Goal: Check status: Check status

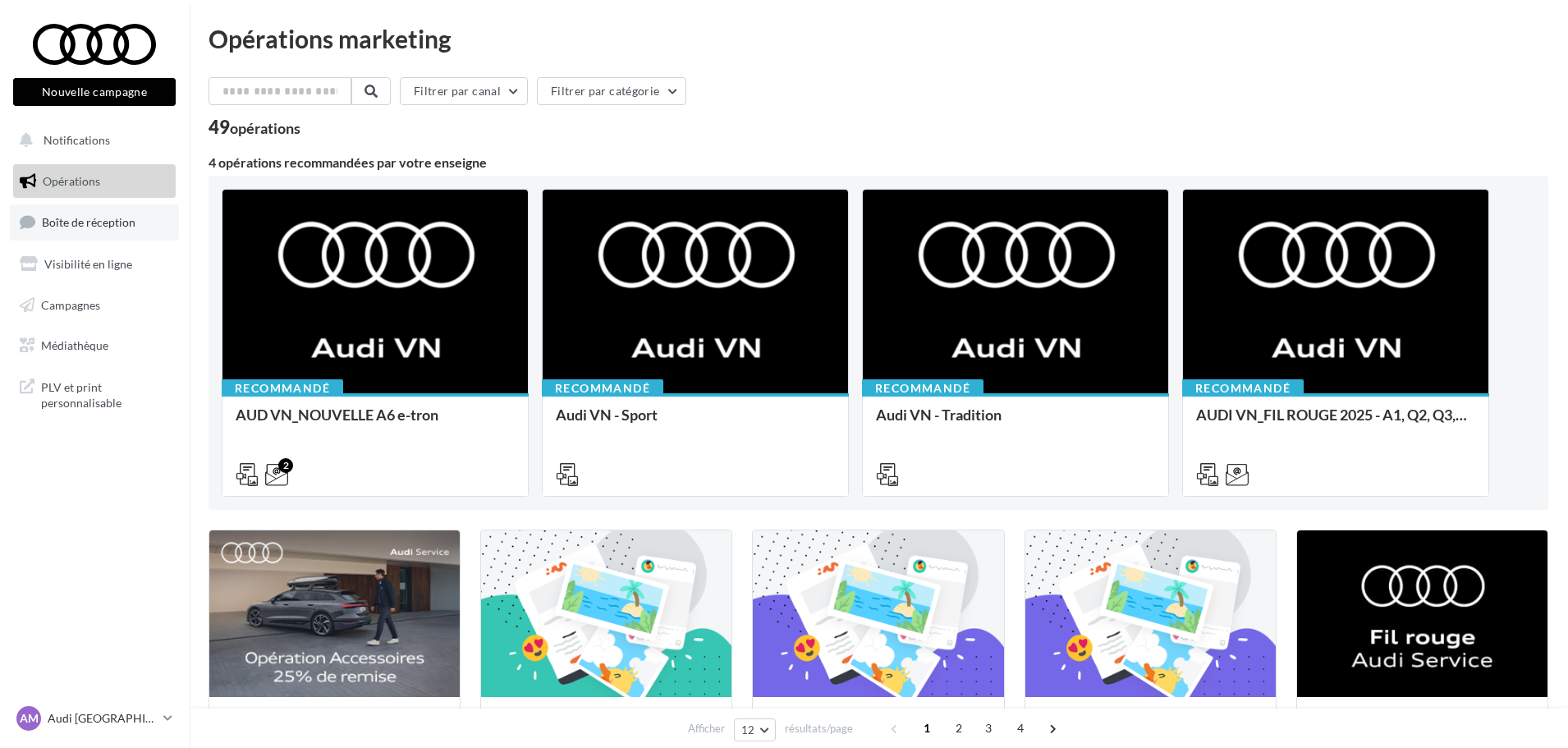
click at [94, 219] on span "Boîte de réception" at bounding box center [89, 222] width 94 height 14
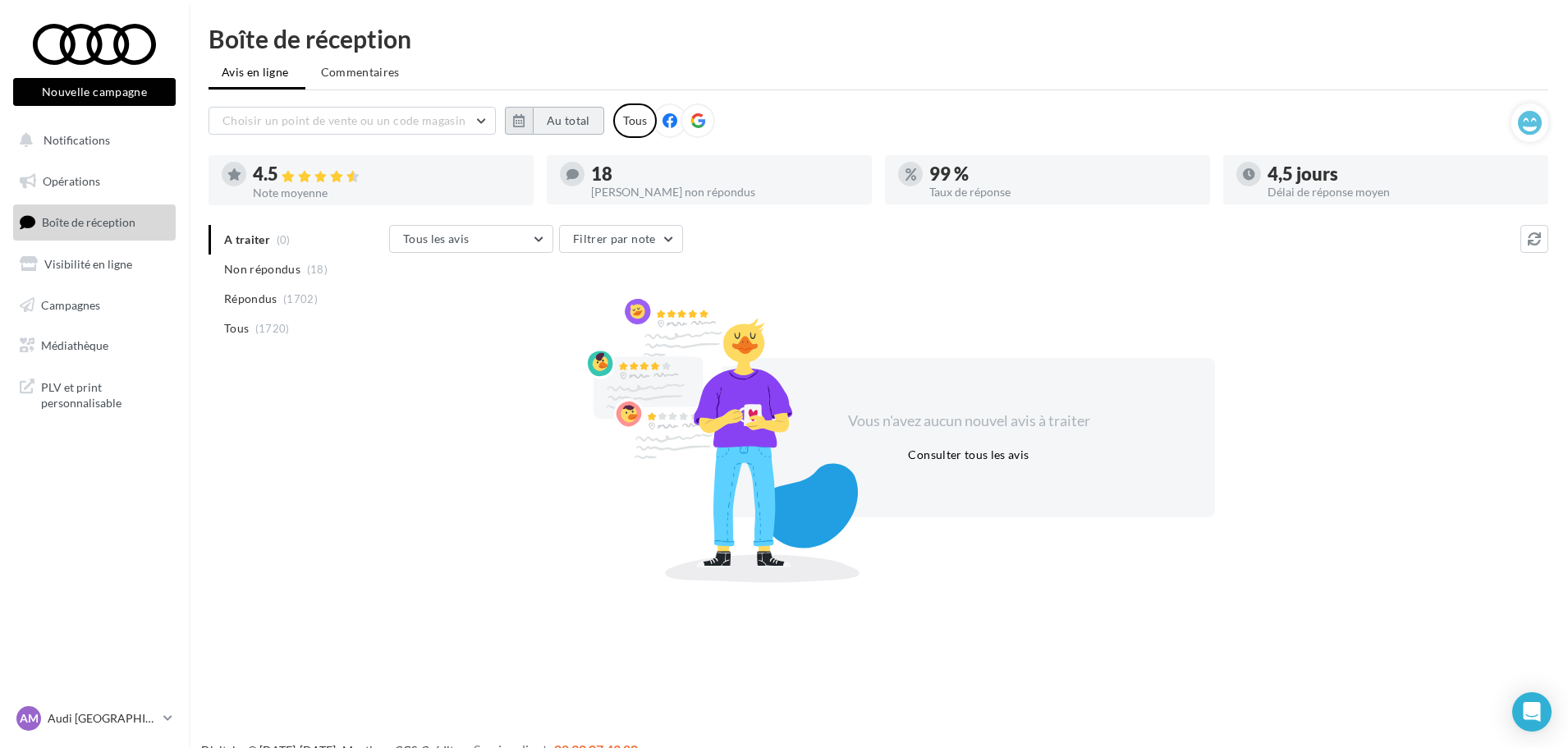
click at [577, 109] on button "Au total" at bounding box center [568, 121] width 71 height 28
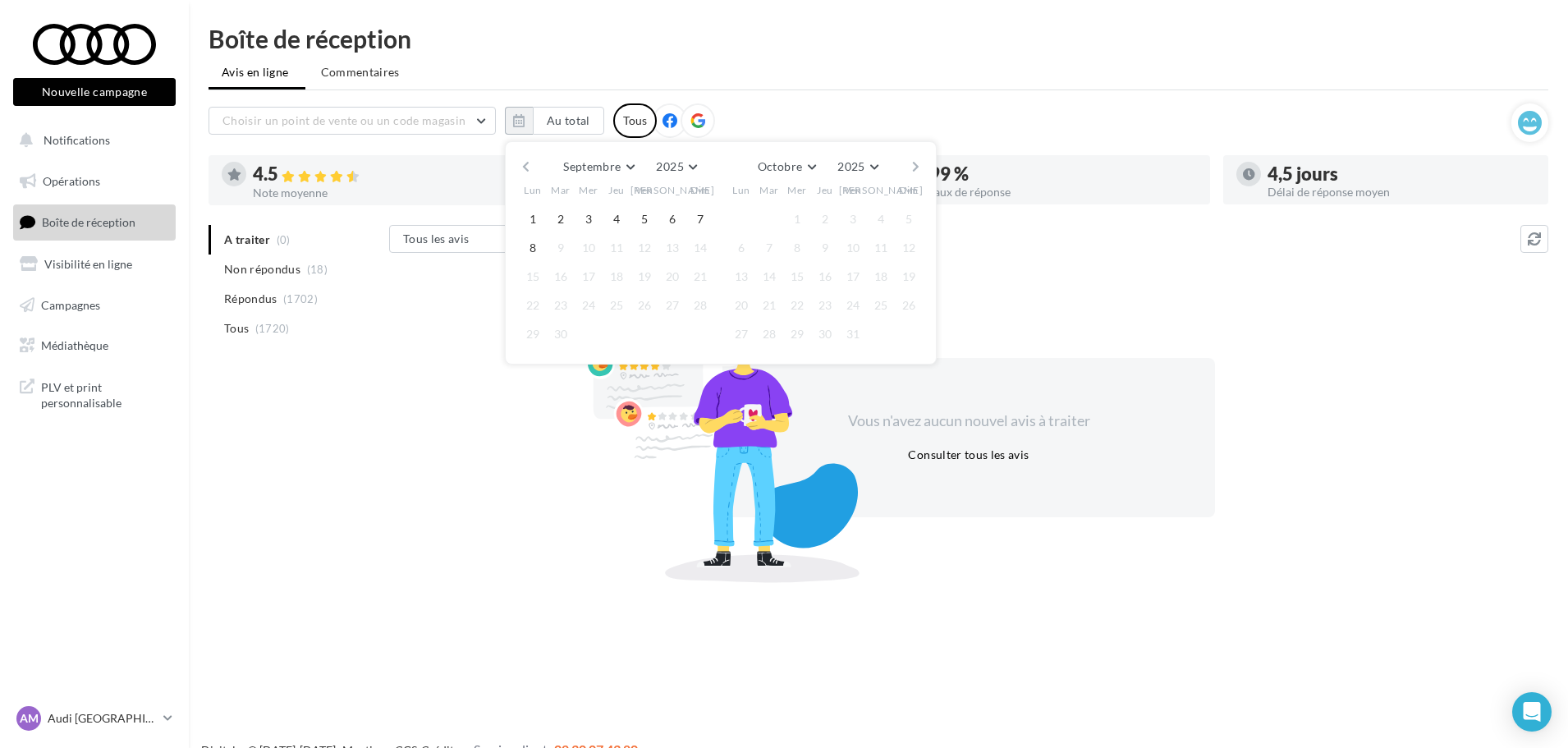
click at [540, 168] on div "Septembre [PERSON_NAME] Mars Avril Mai Juin Juillet Août Septembre Octobre Nove…" at bounding box center [720, 166] width 375 height 23
click at [528, 167] on button "button" at bounding box center [525, 166] width 14 height 23
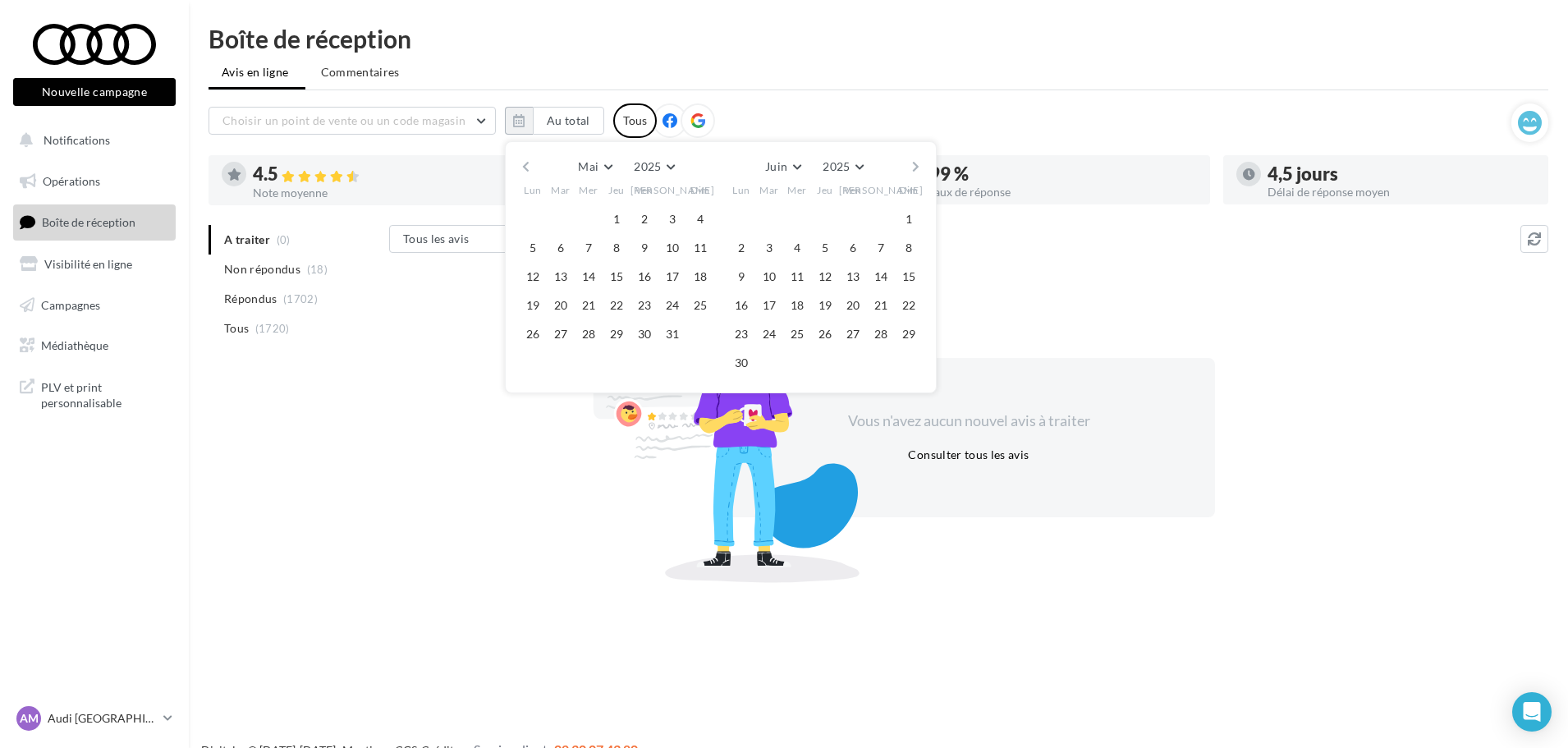
click at [528, 167] on button "button" at bounding box center [525, 166] width 14 height 23
click at [559, 216] on button "1" at bounding box center [561, 220] width 25 height 25
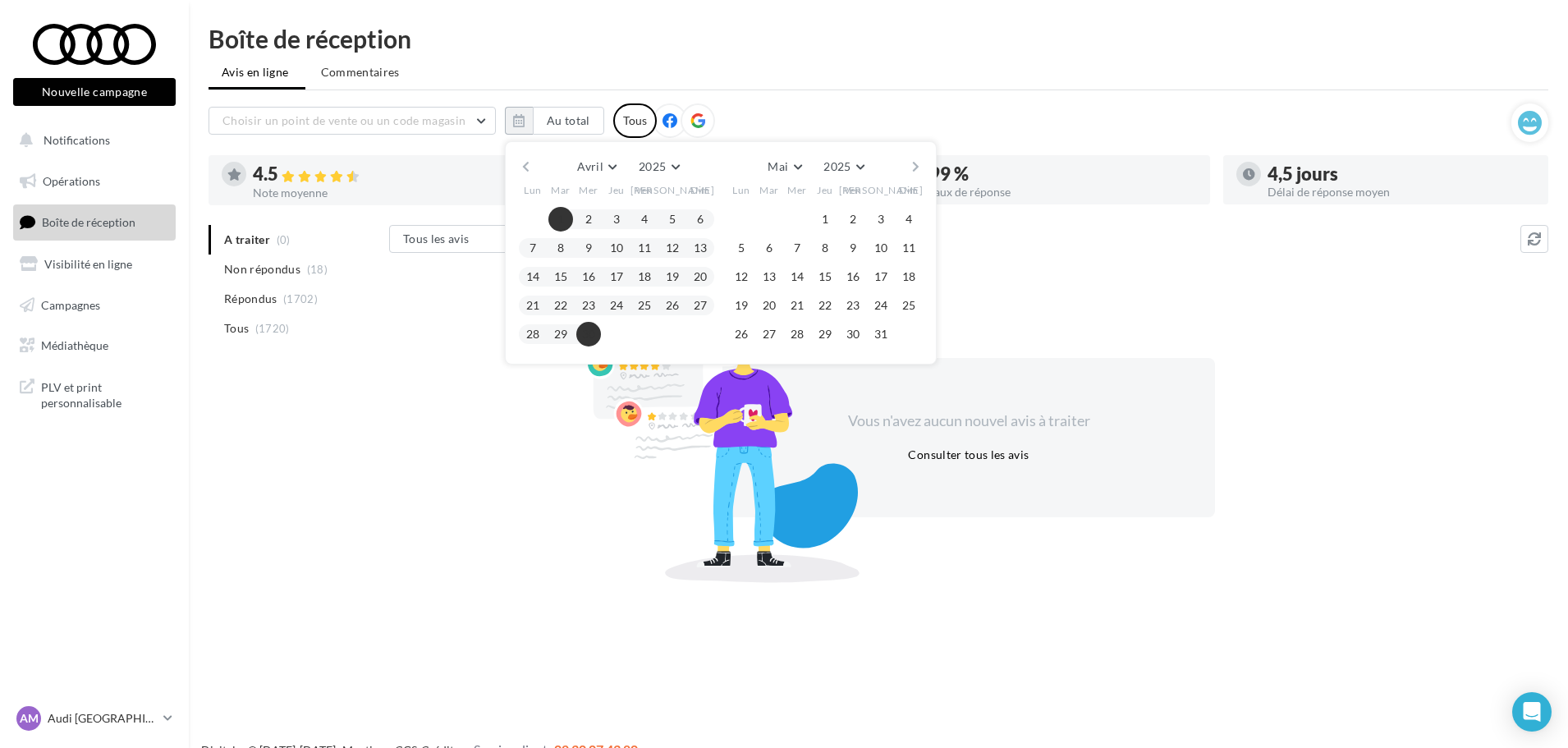
click at [595, 330] on button "30" at bounding box center [589, 334] width 25 height 25
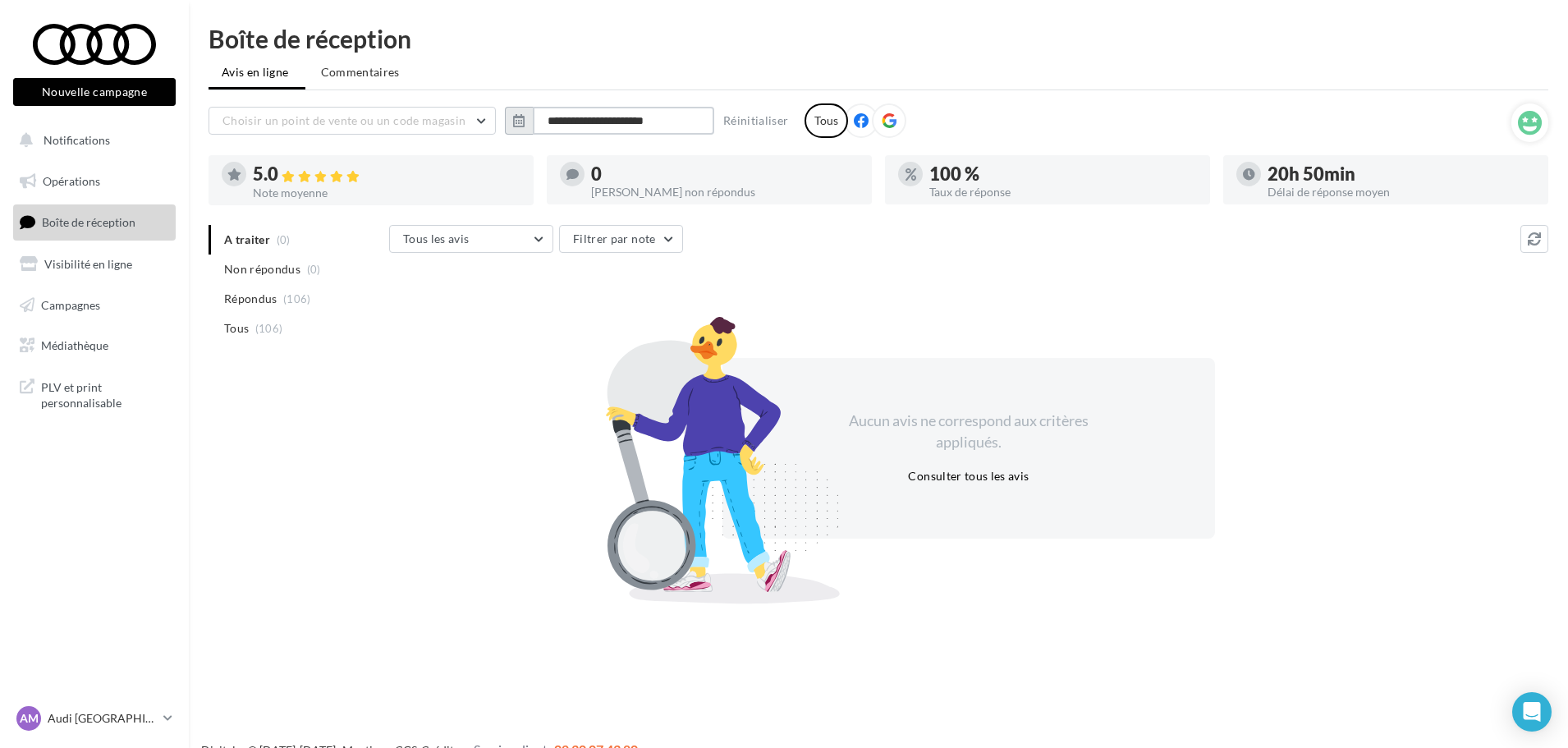
click at [623, 116] on input "**********" at bounding box center [623, 121] width 181 height 28
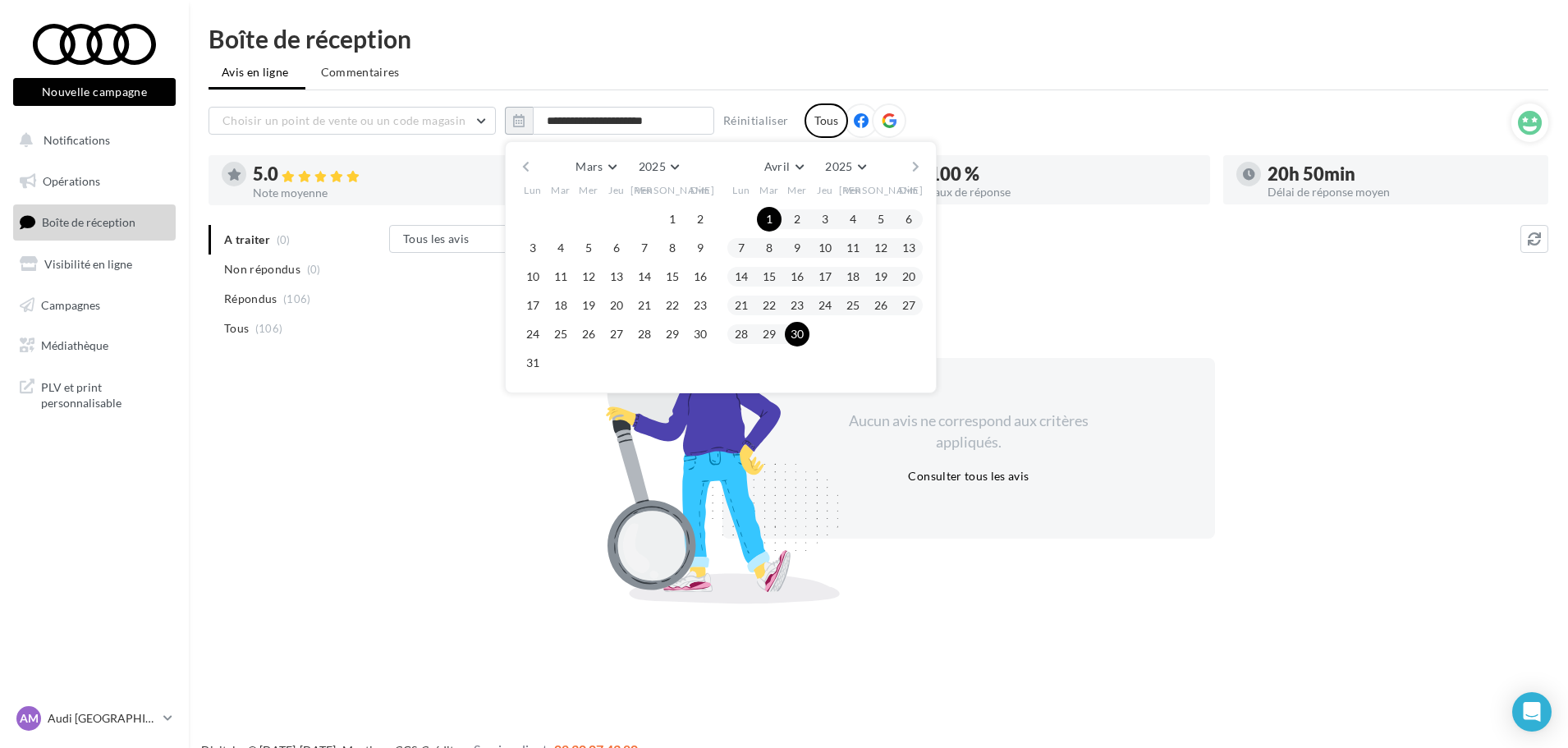
click at [910, 161] on button "button" at bounding box center [915, 166] width 14 height 23
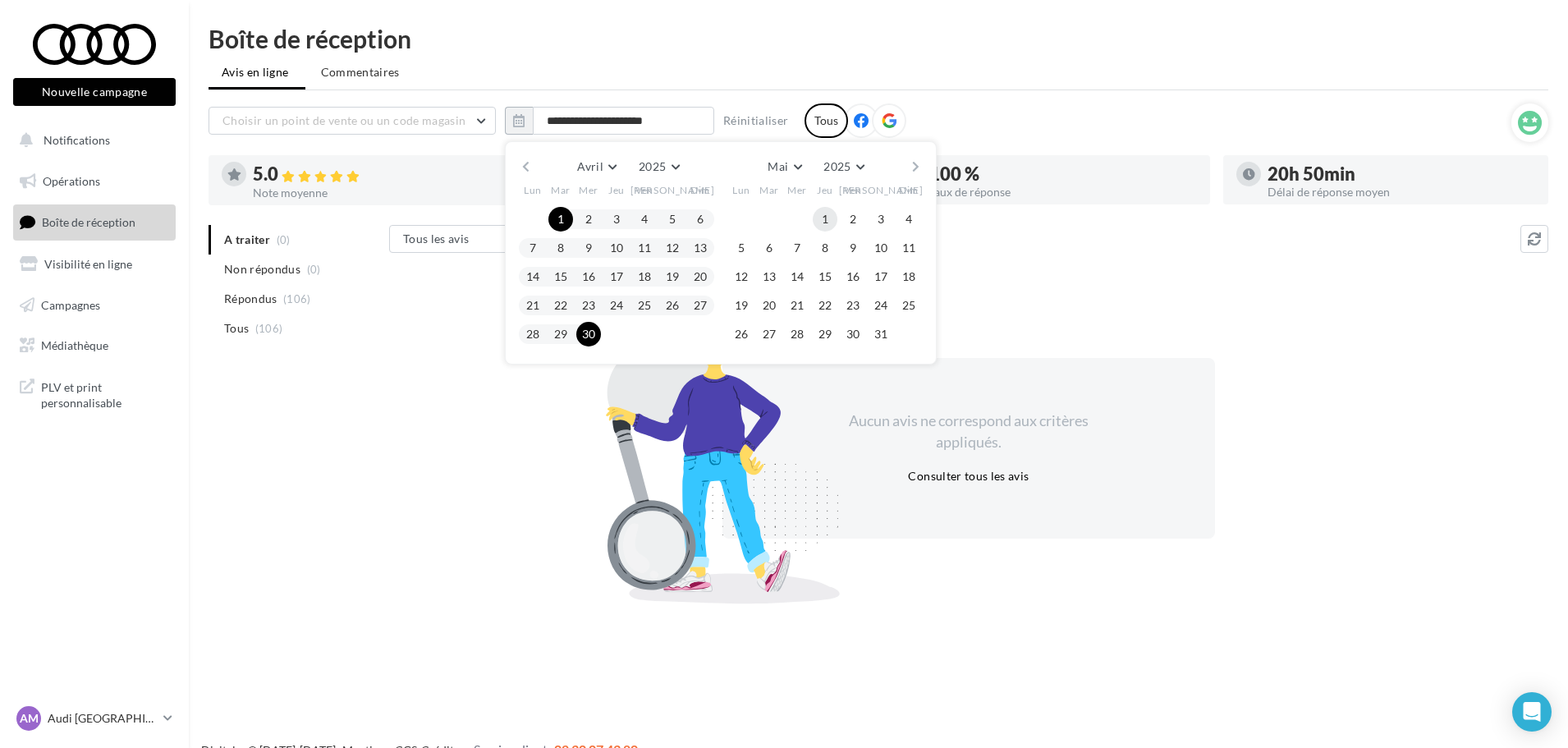
click at [830, 215] on button "1" at bounding box center [825, 220] width 25 height 25
click at [878, 334] on button "31" at bounding box center [880, 334] width 25 height 25
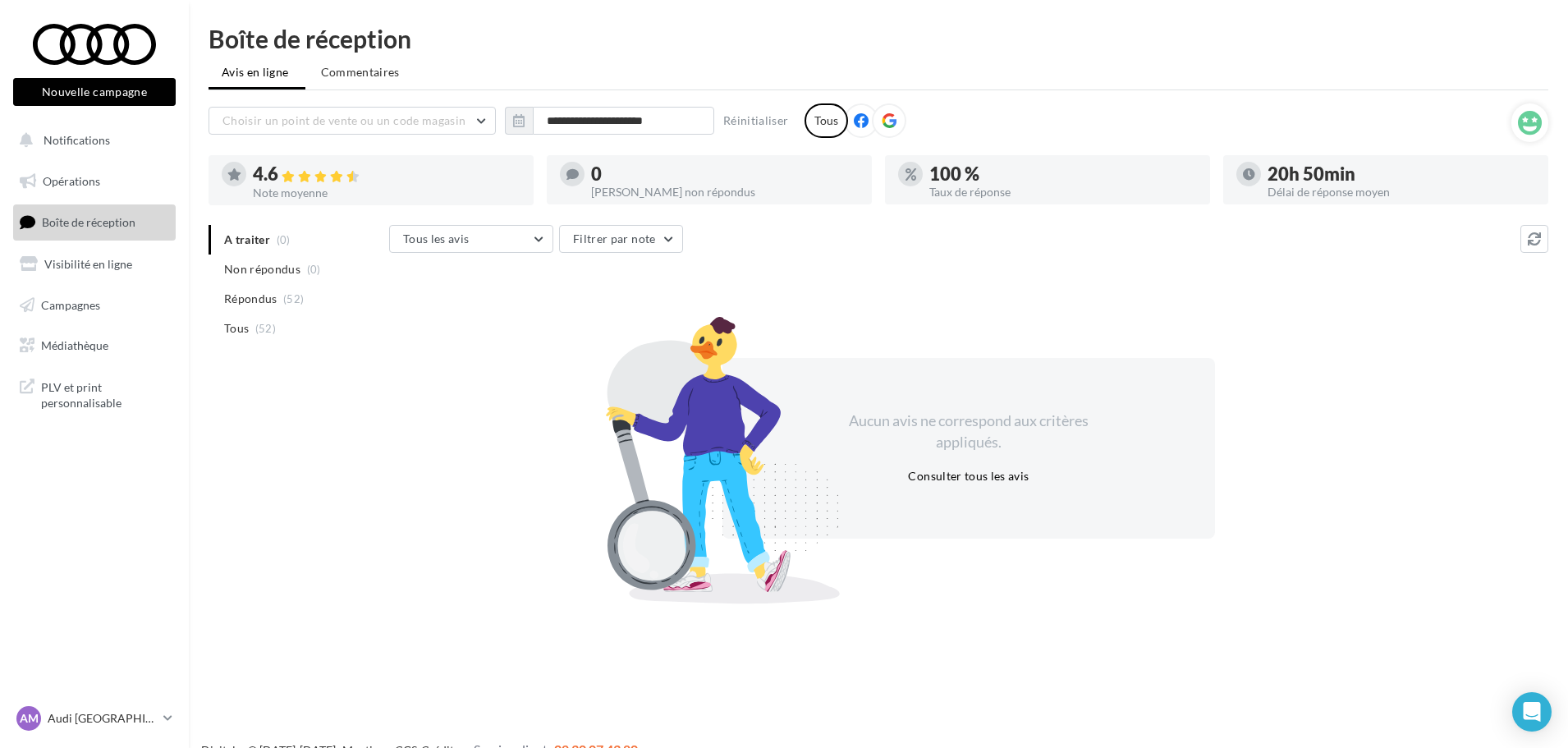
click at [635, 98] on div "**********" at bounding box center [878, 312] width 1379 height 572
click at [609, 114] on input "**********" at bounding box center [623, 121] width 181 height 28
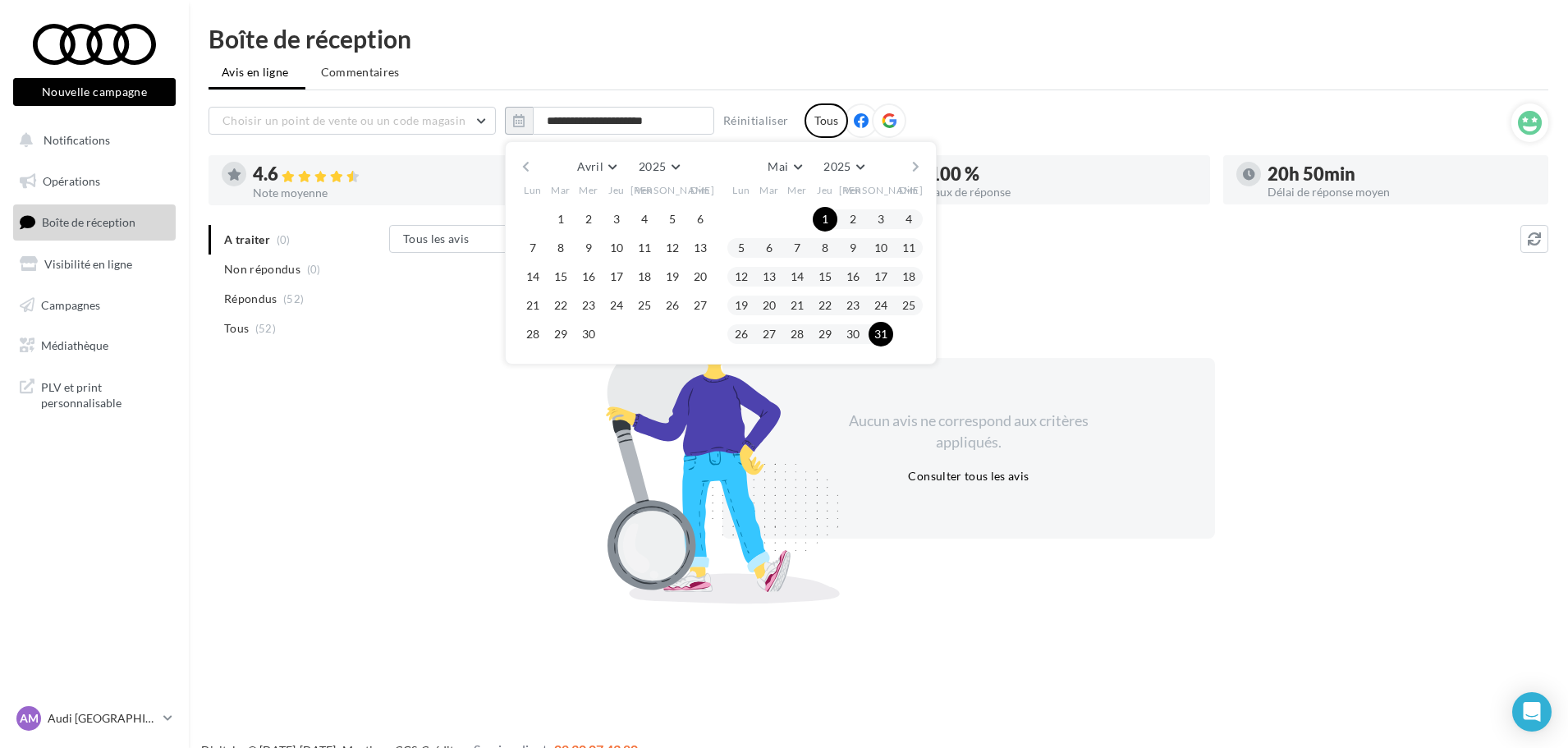
click at [910, 165] on button "button" at bounding box center [915, 166] width 14 height 23
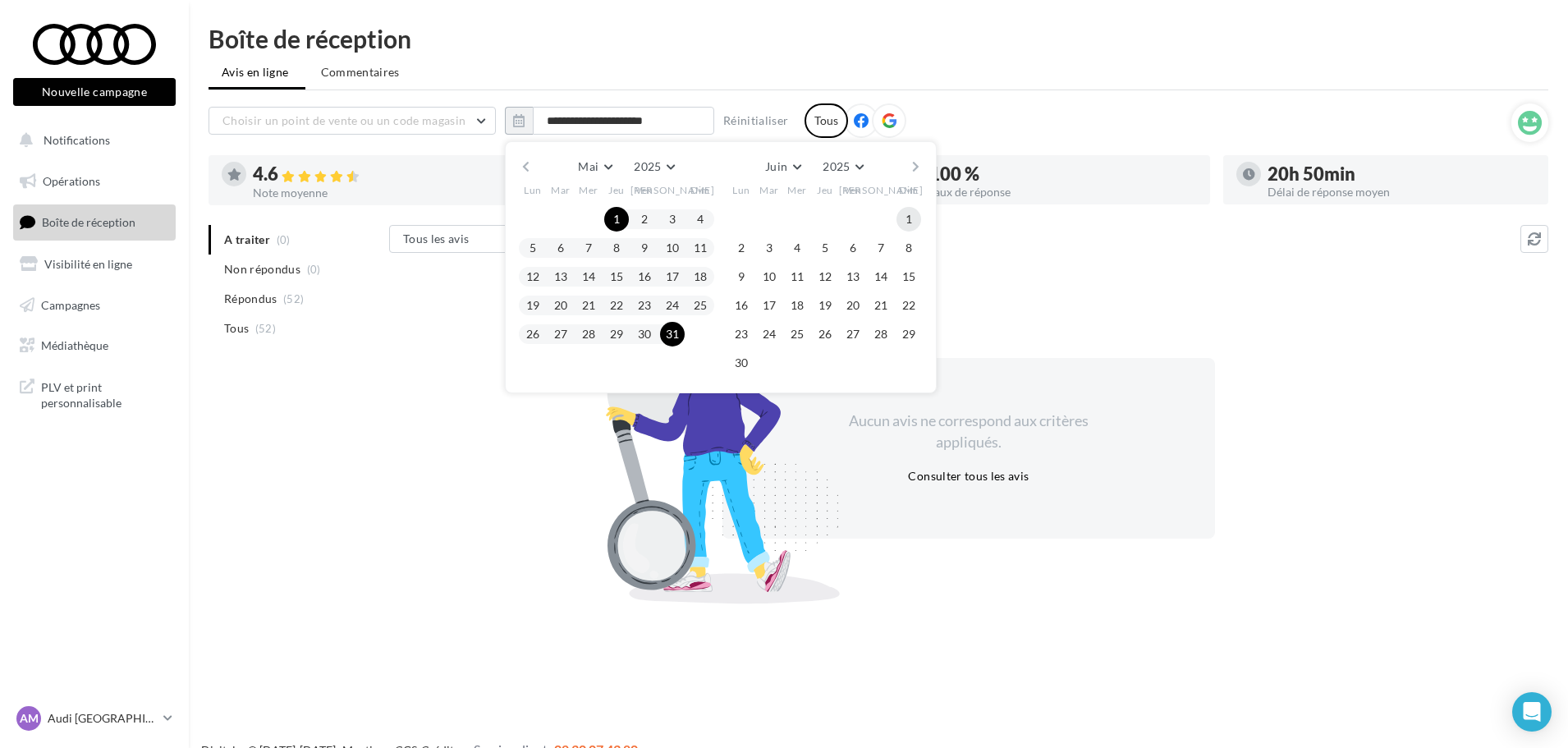
click at [902, 210] on button "1" at bounding box center [909, 220] width 25 height 25
click at [750, 361] on button "30" at bounding box center [741, 363] width 25 height 25
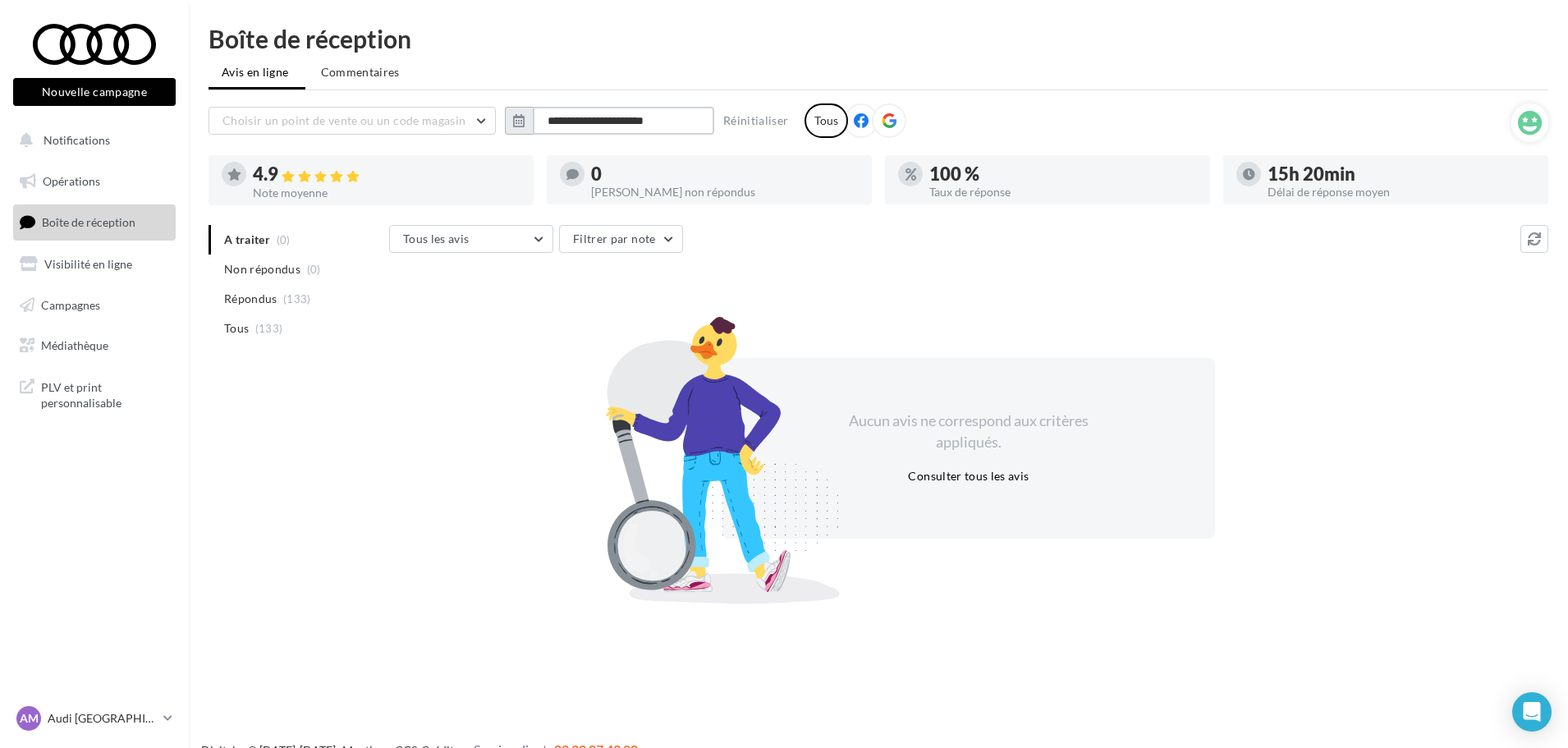
click at [683, 133] on input "**********" at bounding box center [623, 121] width 181 height 28
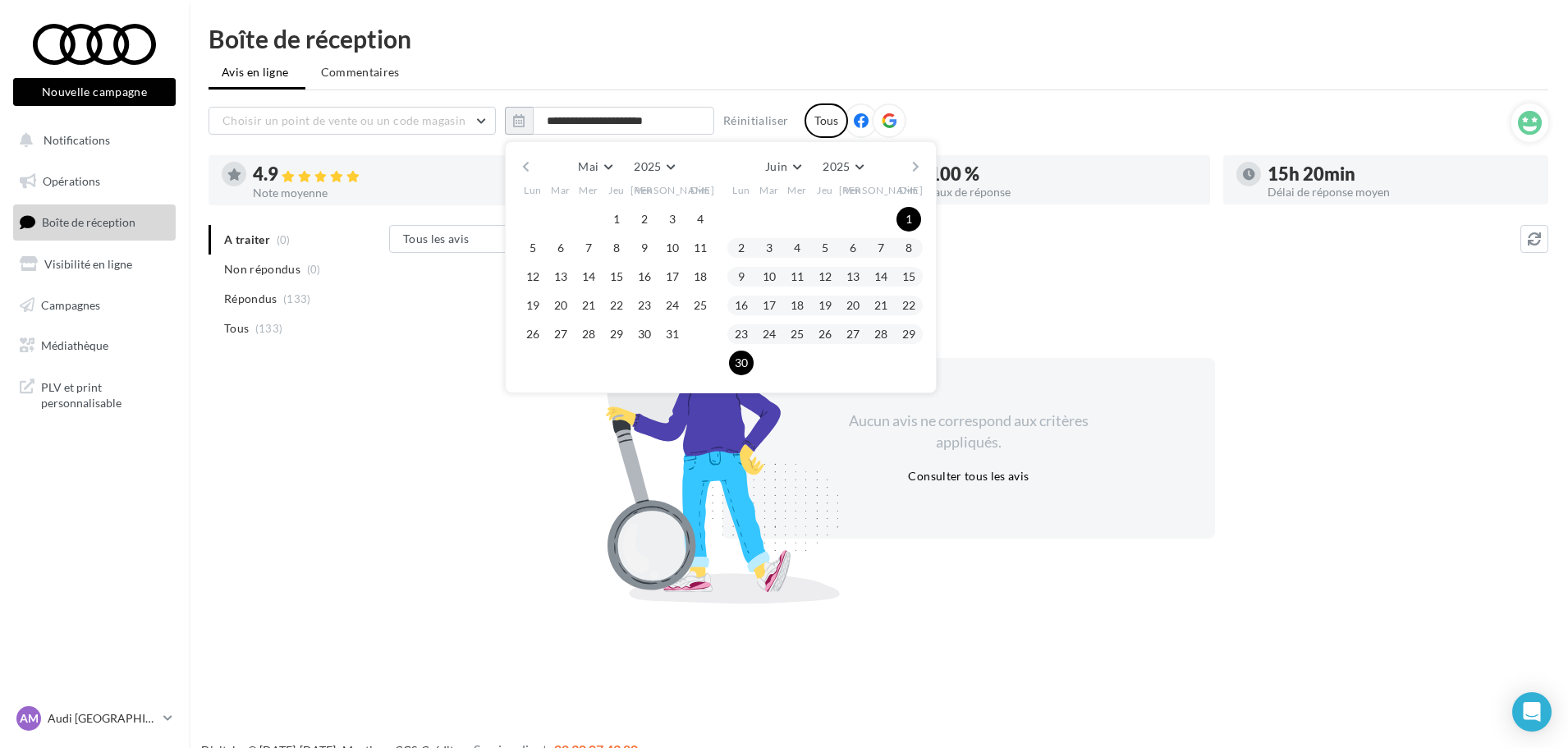
click at [914, 166] on button "button" at bounding box center [915, 166] width 14 height 23
click at [768, 219] on button "1" at bounding box center [770, 220] width 25 height 25
click at [829, 331] on button "31" at bounding box center [825, 334] width 25 height 25
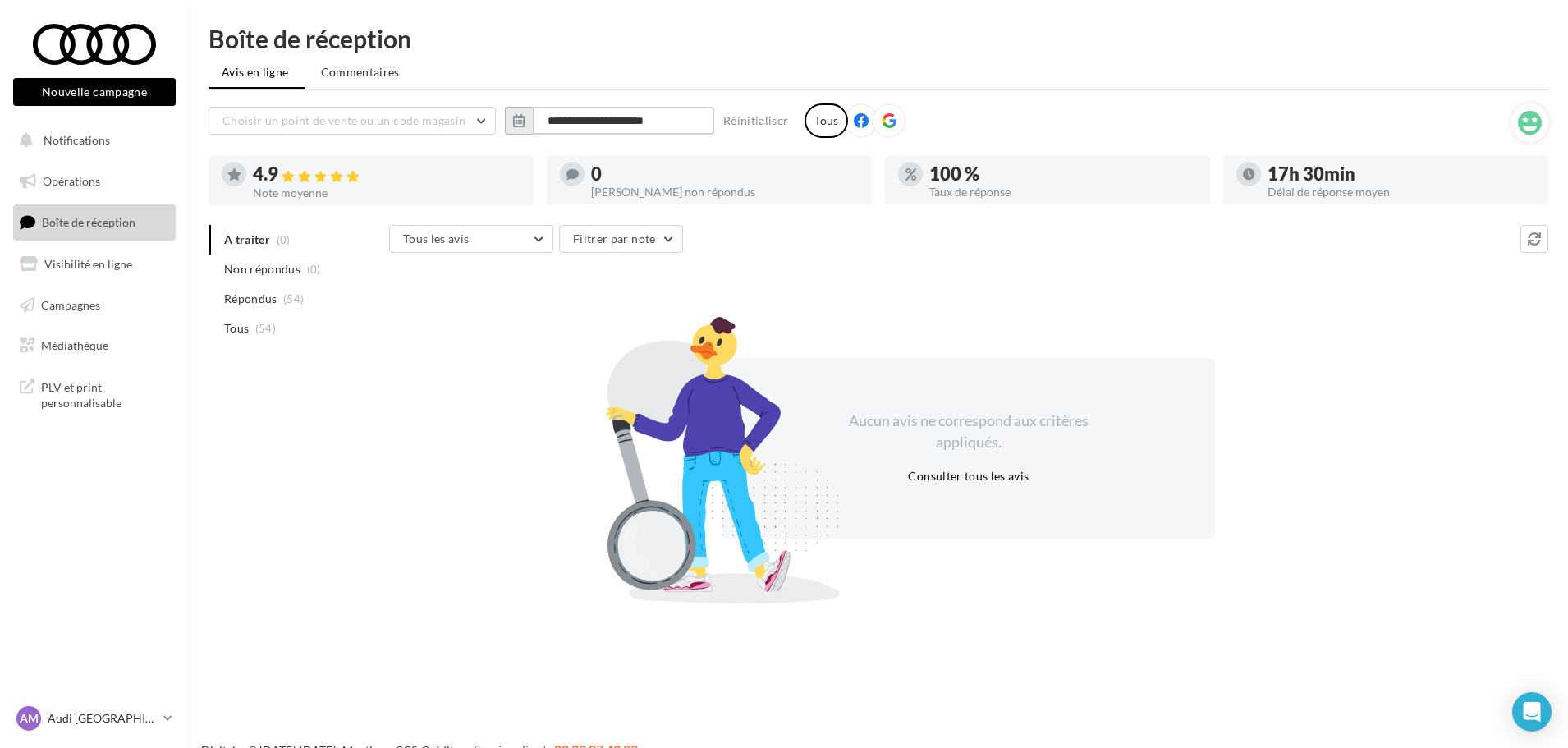
click at [595, 119] on input "**********" at bounding box center [623, 121] width 181 height 28
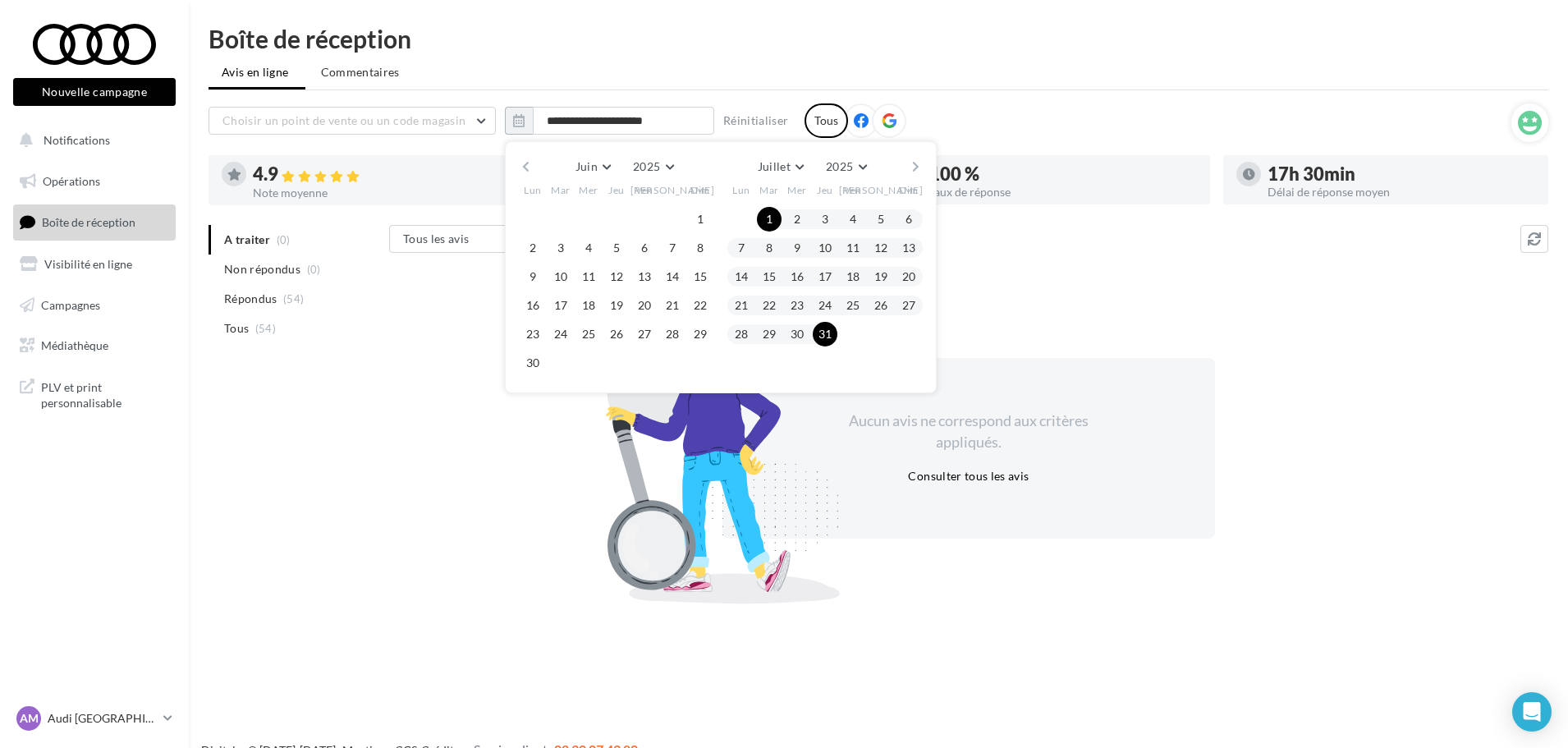
click at [922, 163] on button "button" at bounding box center [915, 166] width 14 height 23
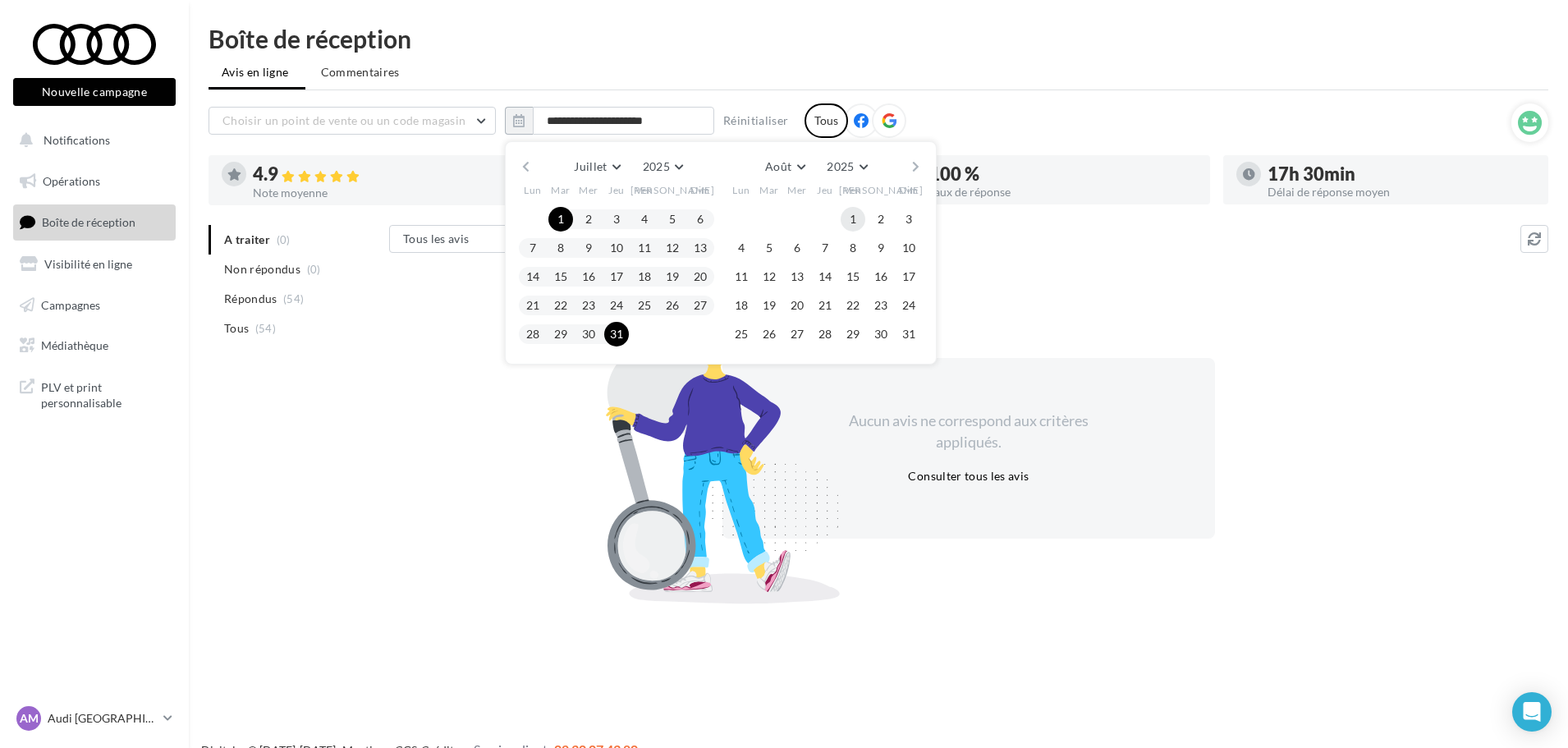
click at [842, 219] on button "1" at bounding box center [853, 220] width 25 height 25
click at [910, 335] on button "31" at bounding box center [909, 334] width 25 height 25
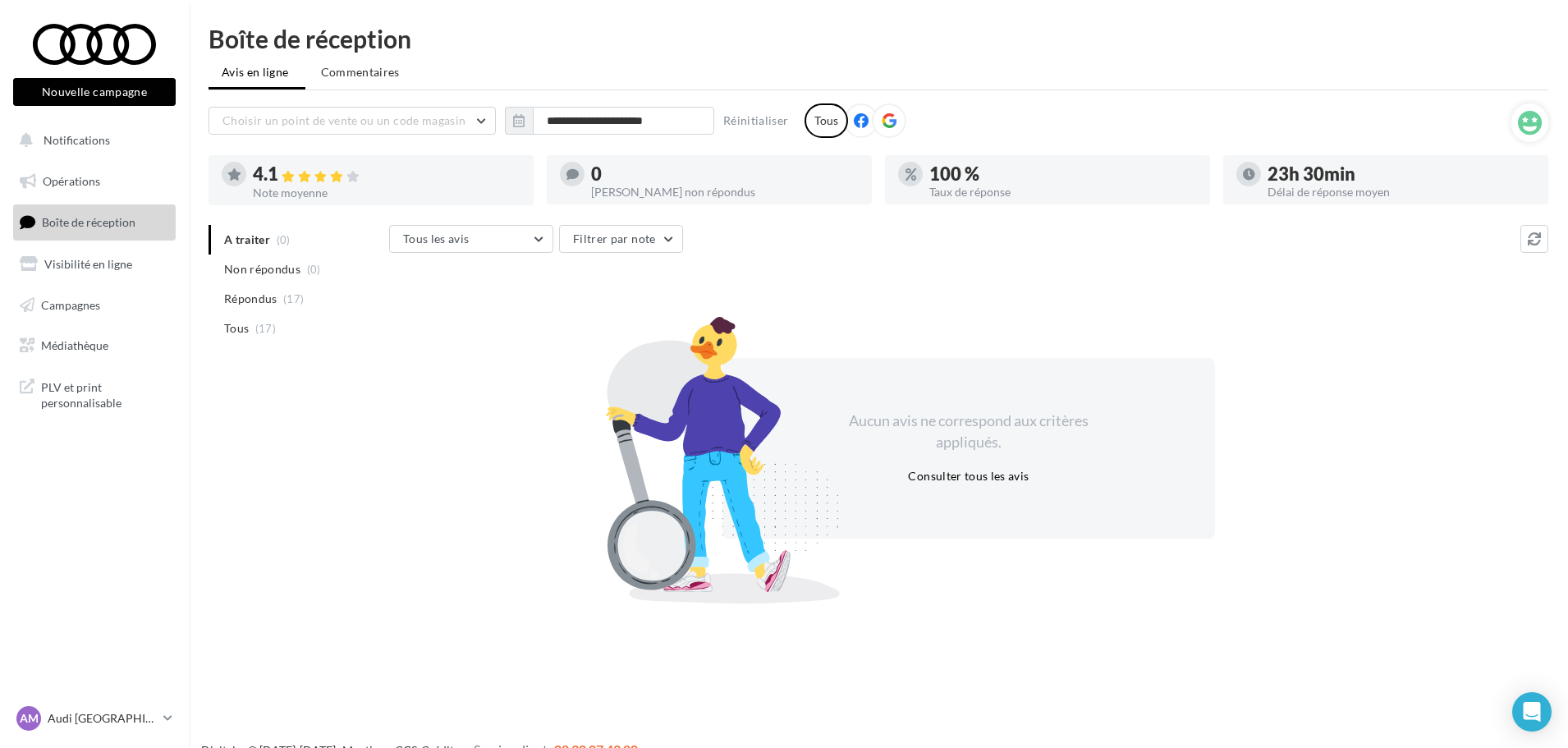
click at [285, 350] on div "A traiter (0) Non répondus (0) Répondus (17) Tous (17)" at bounding box center [299, 297] width 181 height 144
click at [291, 326] on li "Tous (17)" at bounding box center [296, 329] width 174 height 30
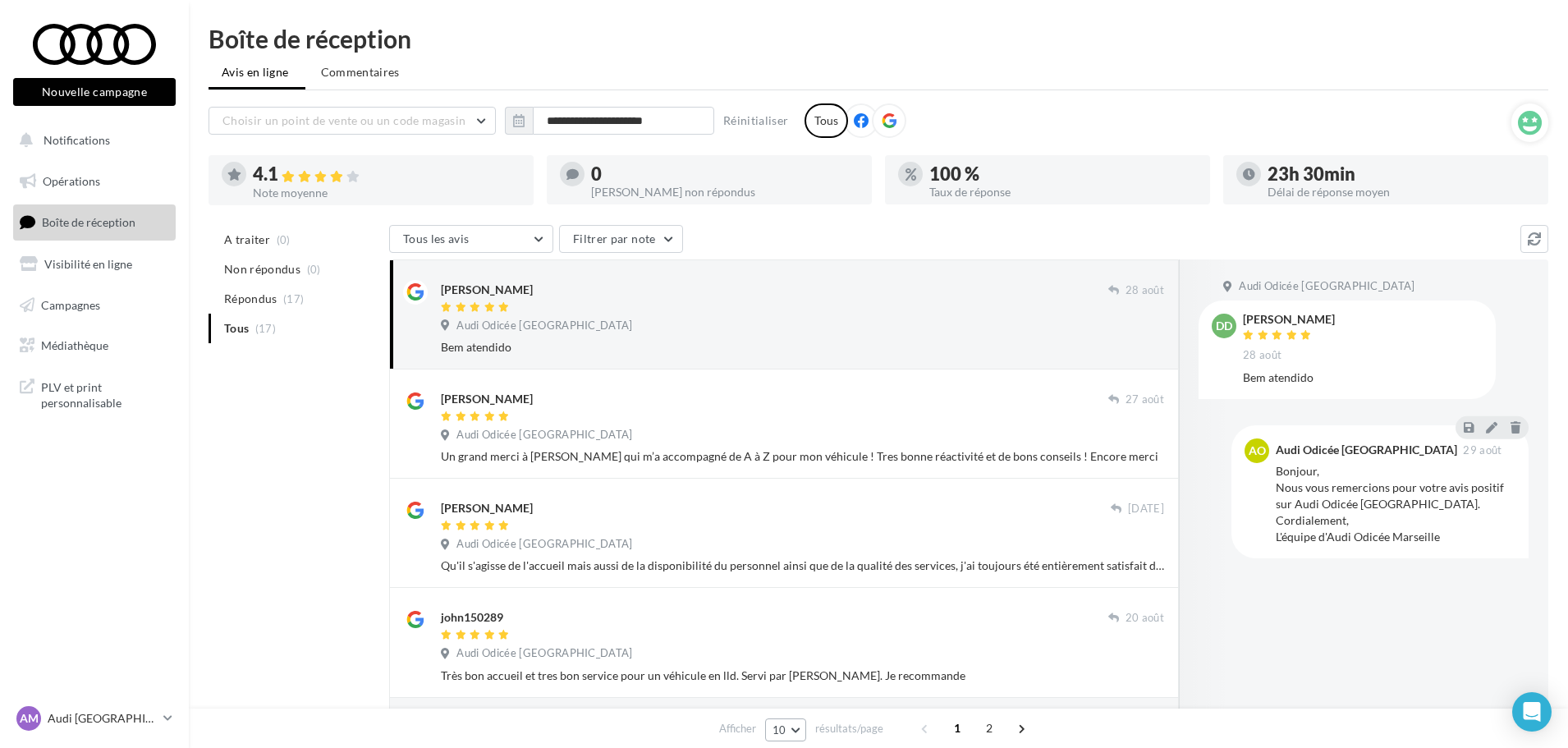
click at [782, 729] on span "10" at bounding box center [779, 730] width 14 height 13
click at [800, 672] on button "25" at bounding box center [823, 671] width 115 height 29
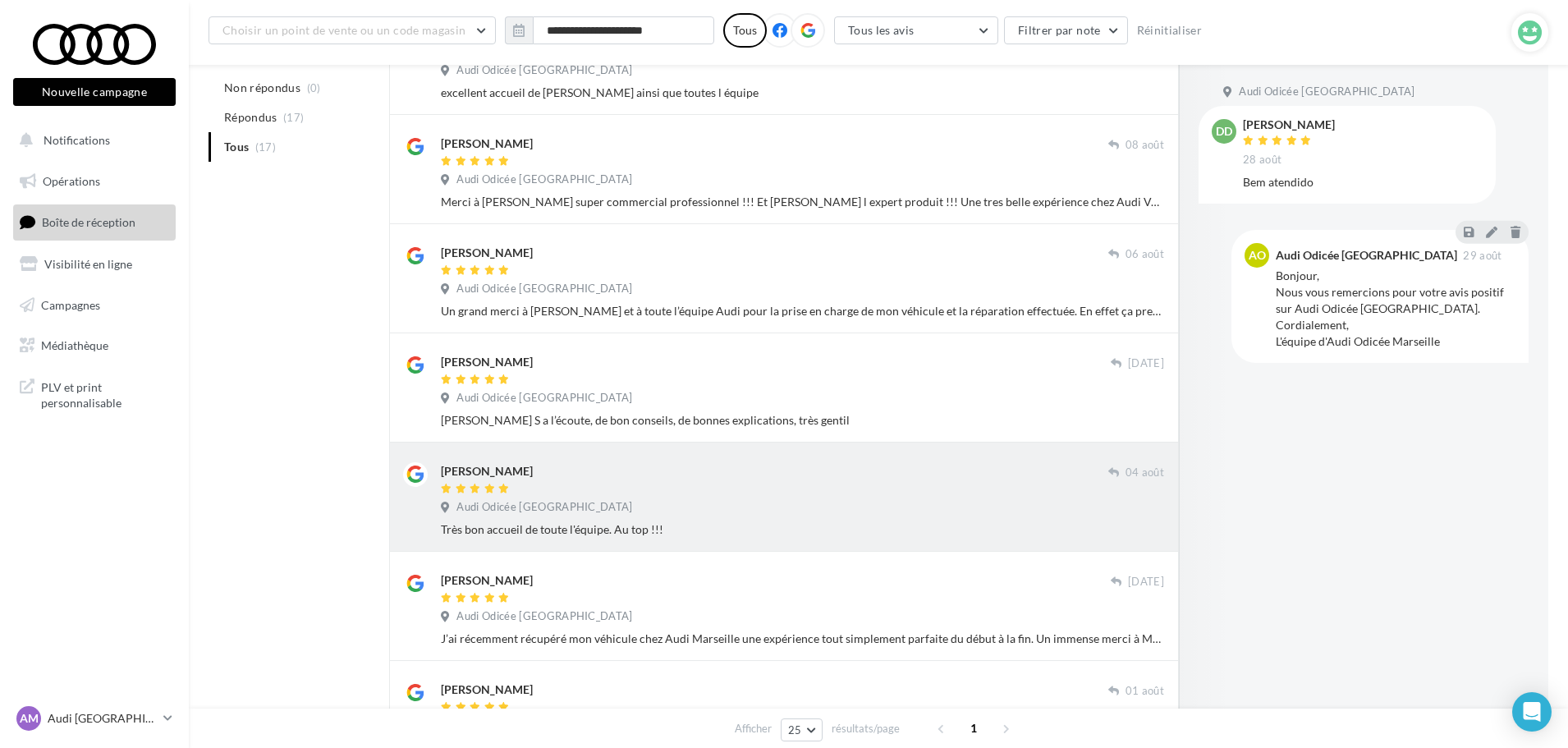
scroll to position [1466, 0]
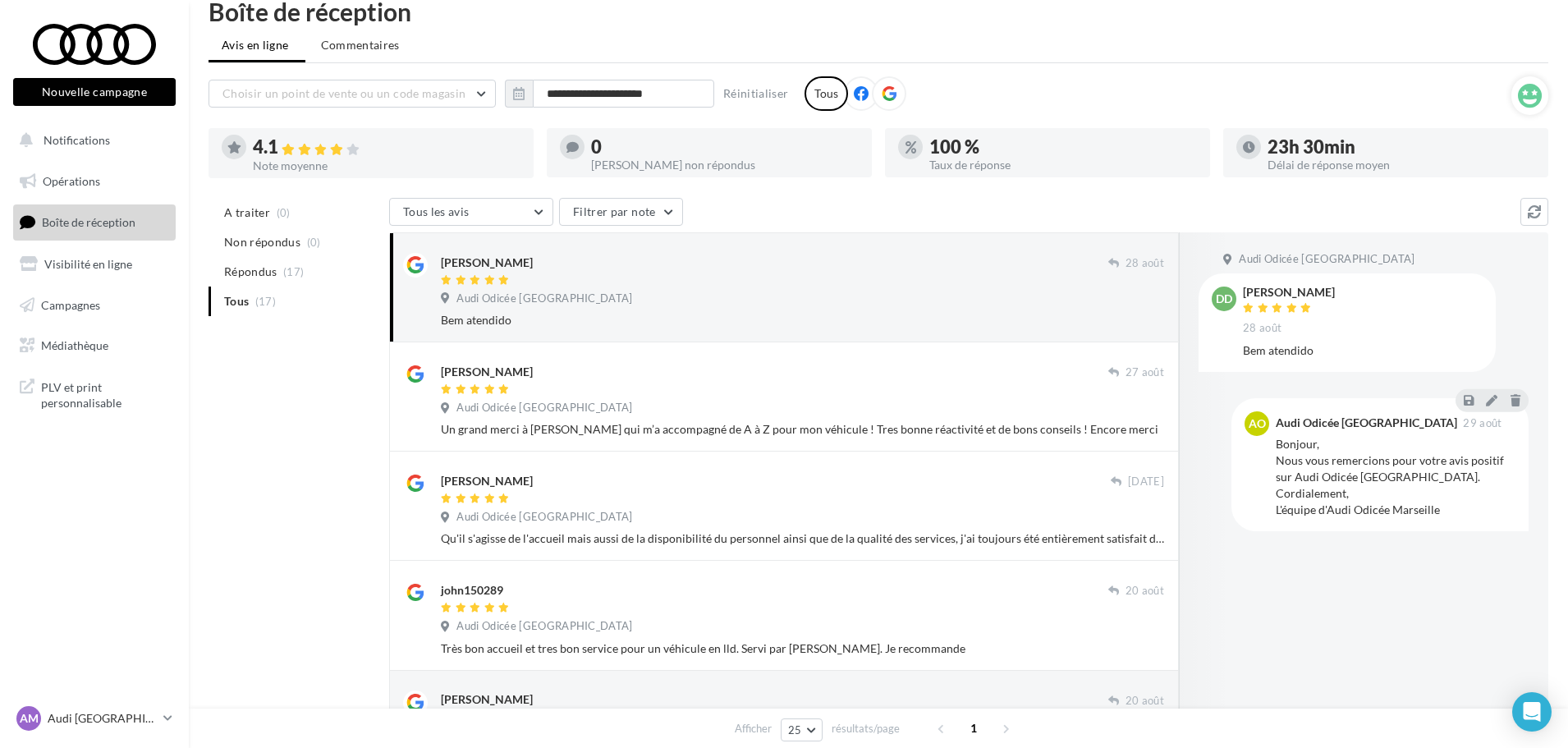
scroll to position [0, 0]
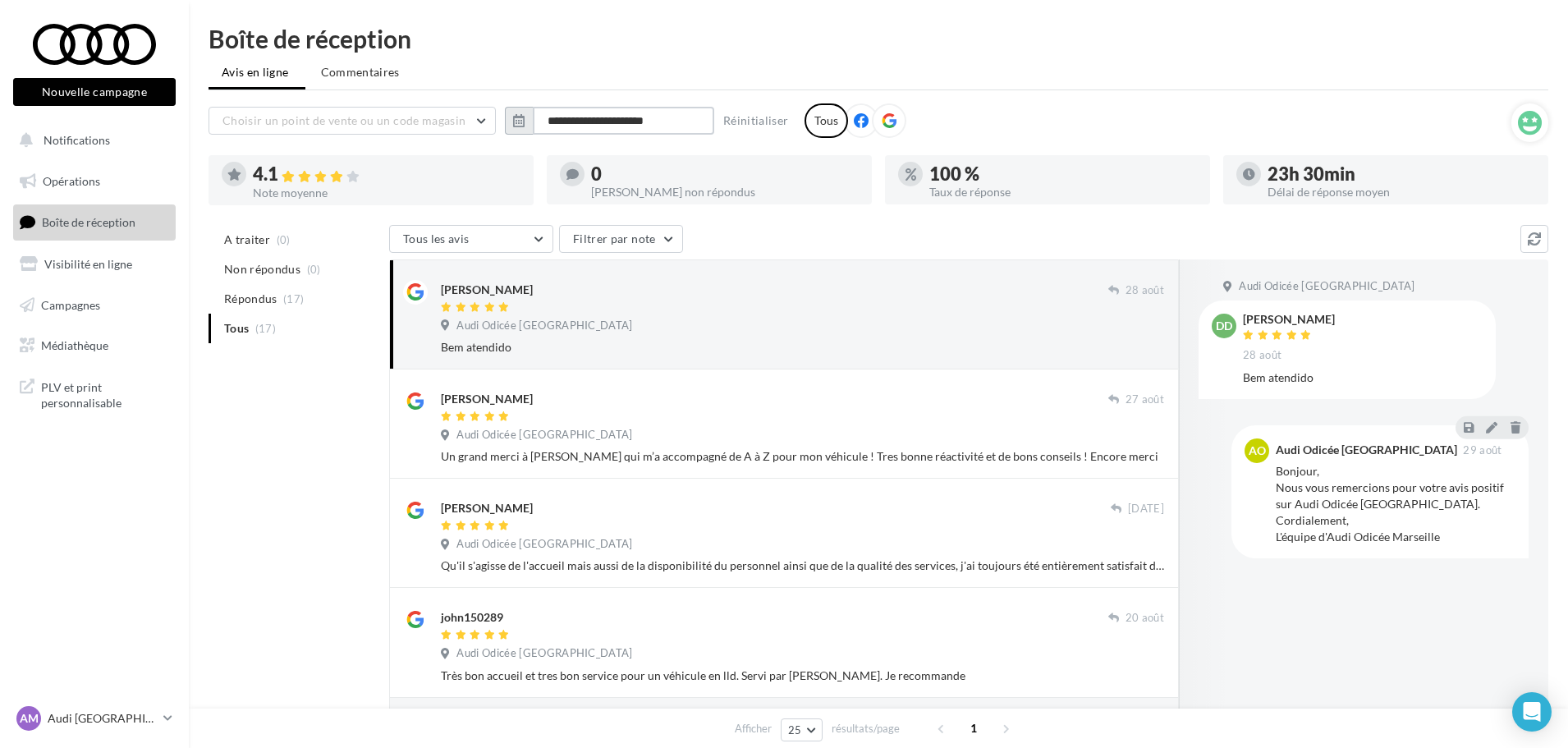
click at [663, 128] on input "**********" at bounding box center [623, 121] width 181 height 28
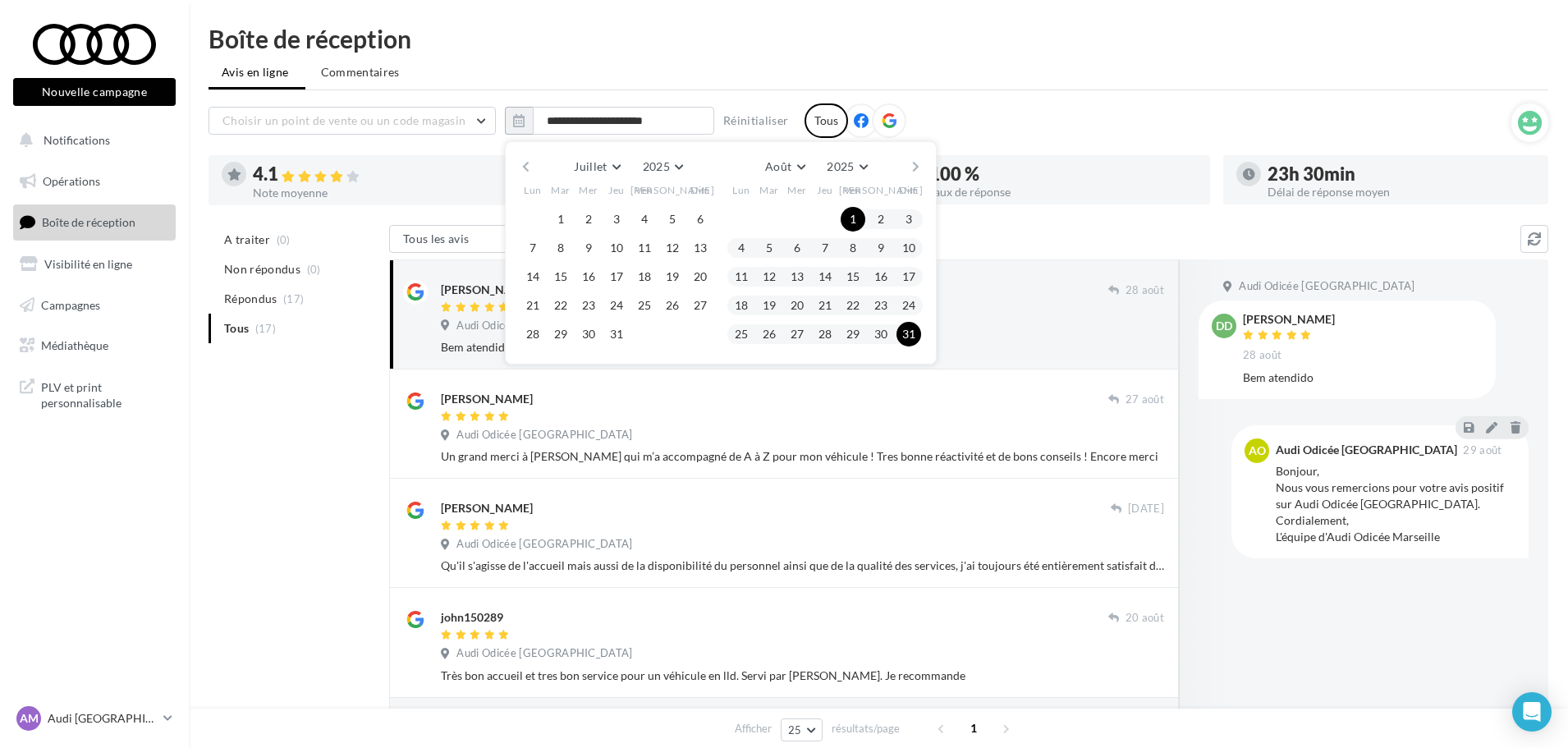
click at [909, 166] on button "button" at bounding box center [915, 166] width 14 height 23
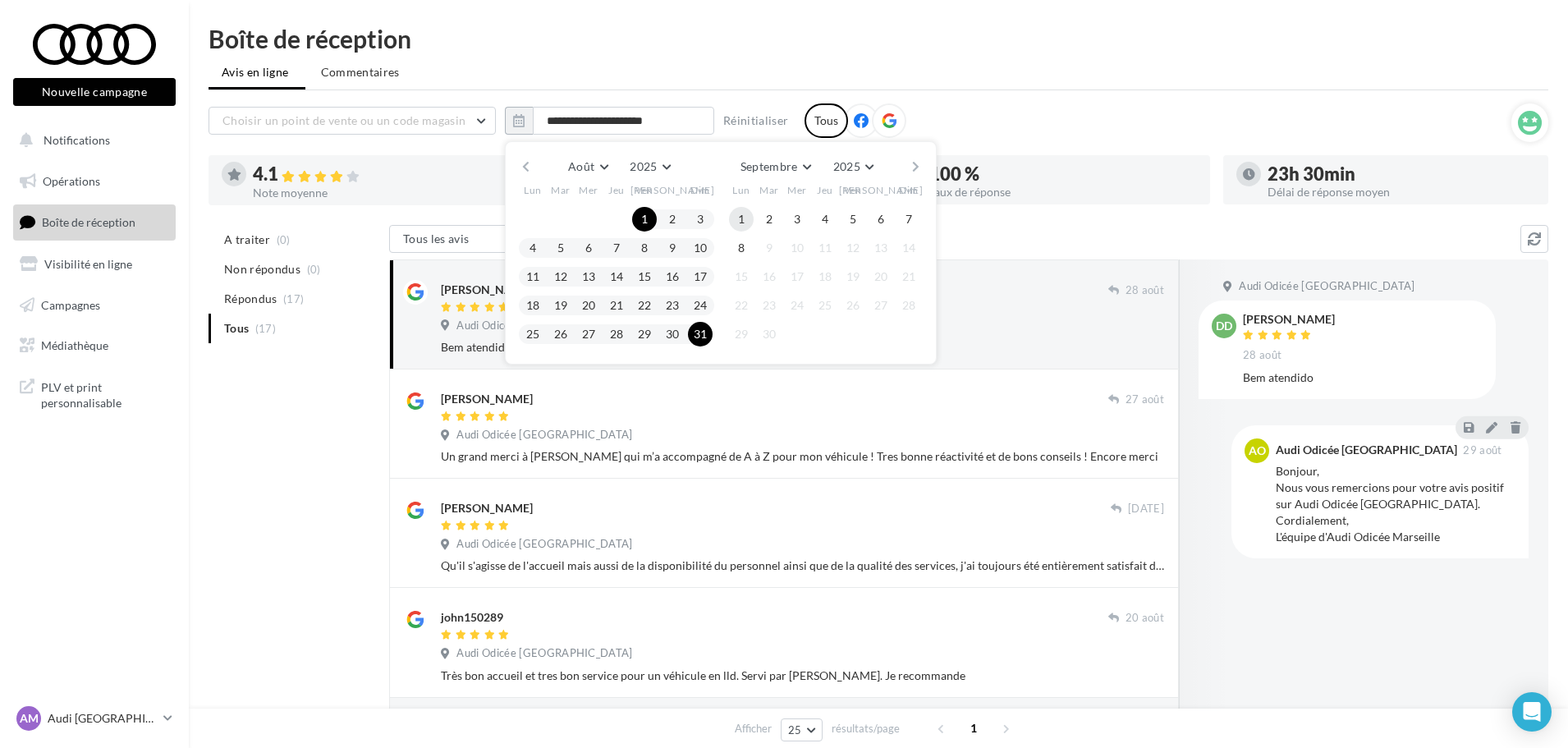
click at [735, 215] on button "1" at bounding box center [741, 220] width 25 height 25
click at [745, 244] on button "8" at bounding box center [741, 248] width 25 height 25
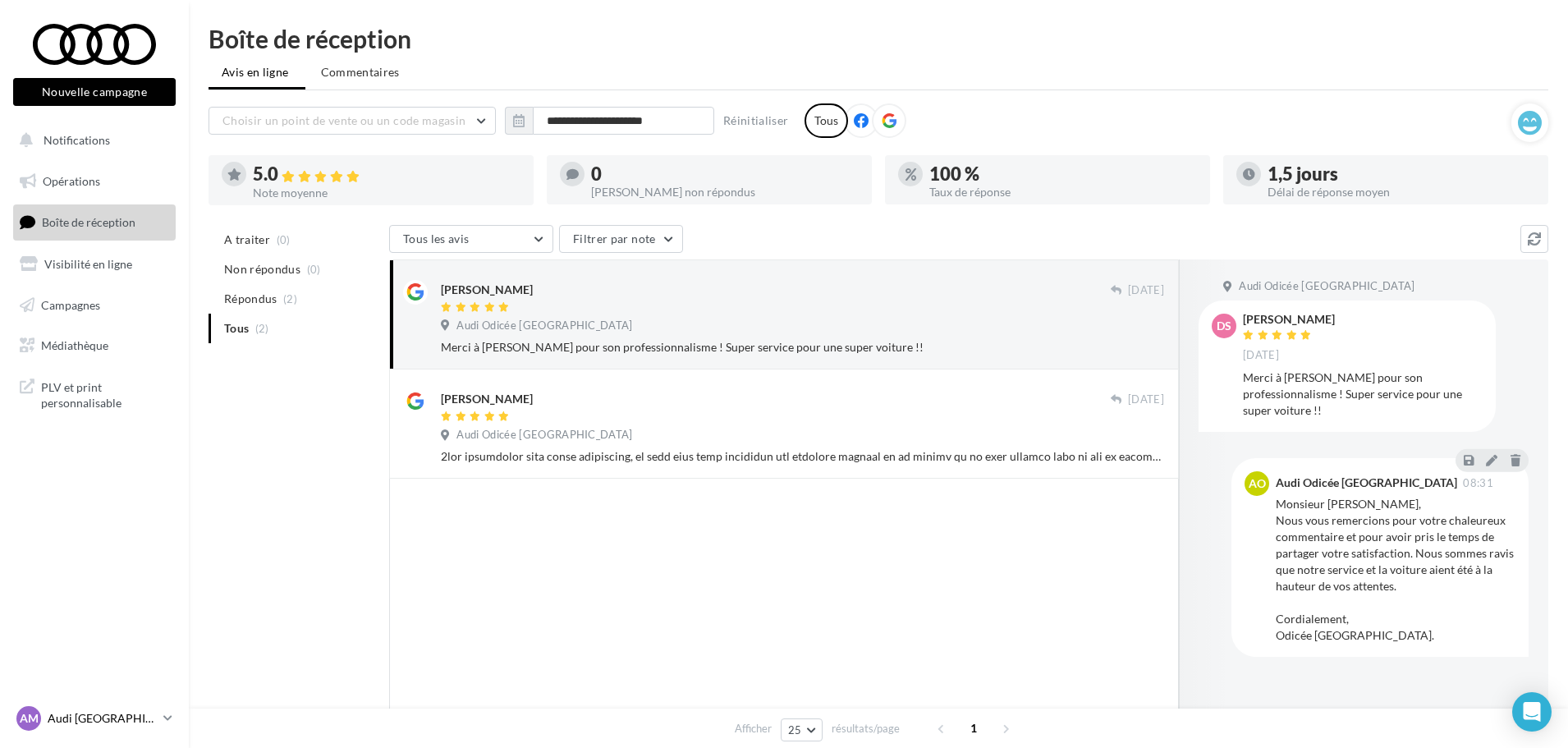
click at [168, 714] on icon at bounding box center [167, 717] width 9 height 14
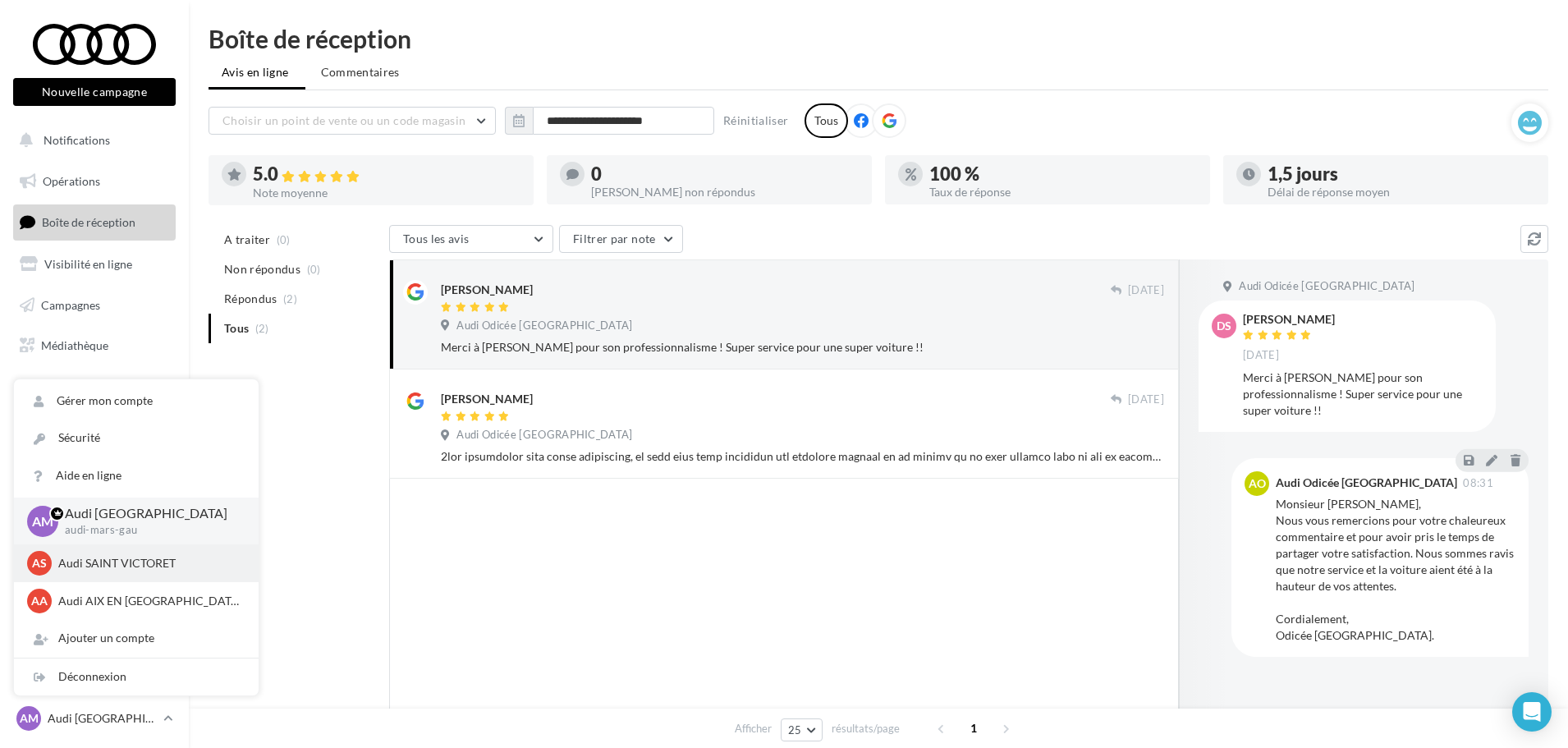
click at [160, 560] on p "Audi SAINT VICTORET" at bounding box center [148, 563] width 181 height 17
